Goal: Information Seeking & Learning: Learn about a topic

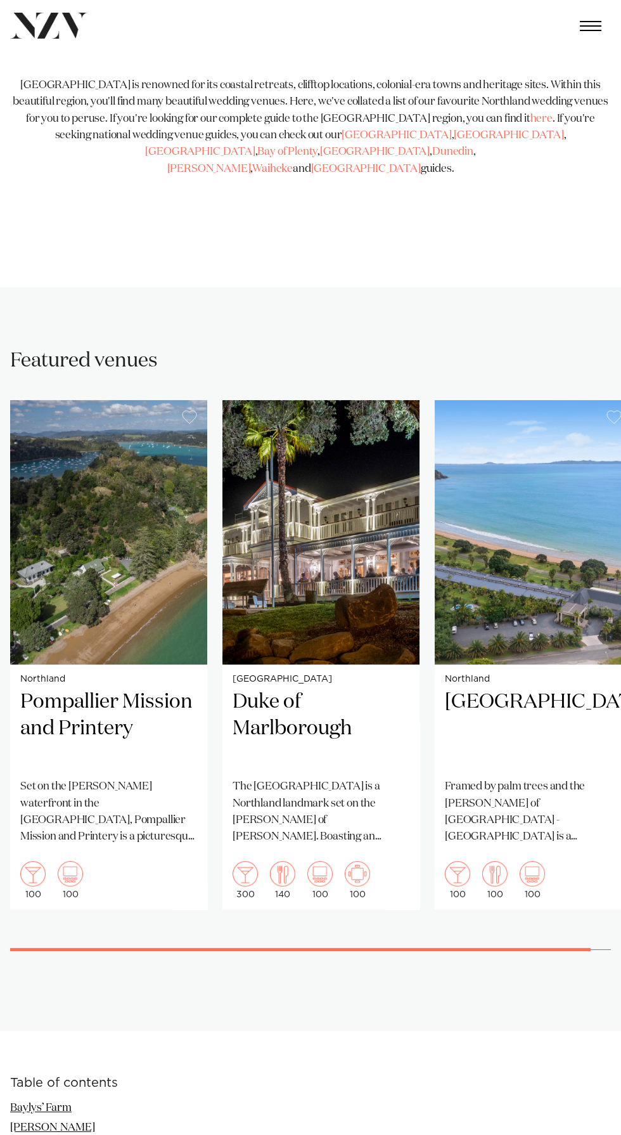
scroll to position [417, 0]
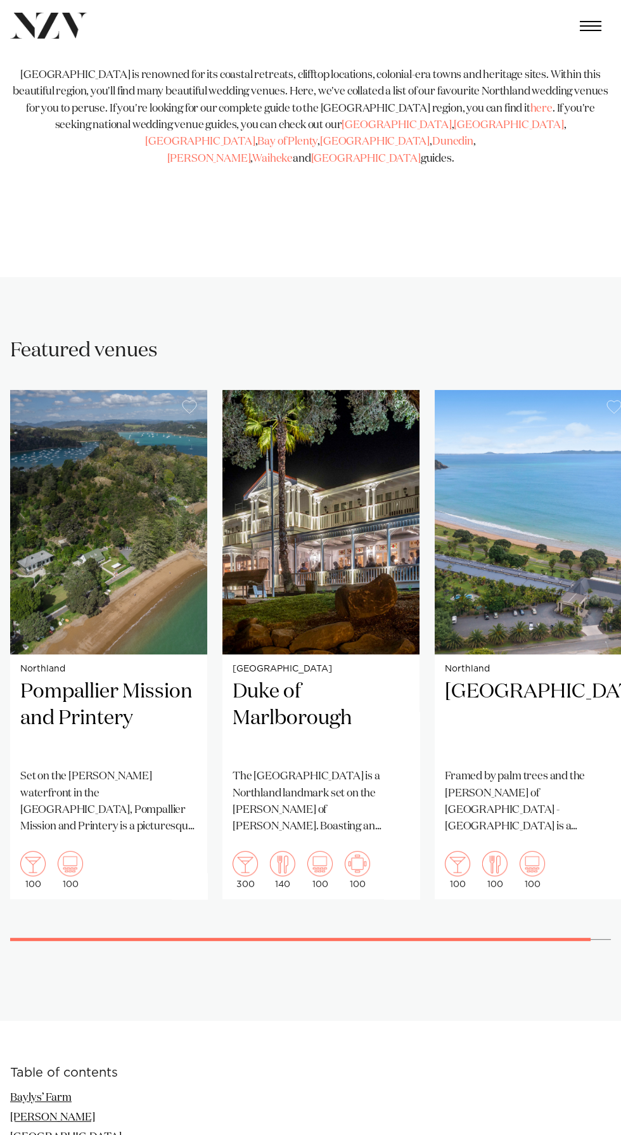
click at [485, 769] on p "Framed by palm trees and the [PERSON_NAME] of [GEOGRAPHIC_DATA] - [GEOGRAPHIC_D…" at bounding box center [533, 801] width 177 height 67
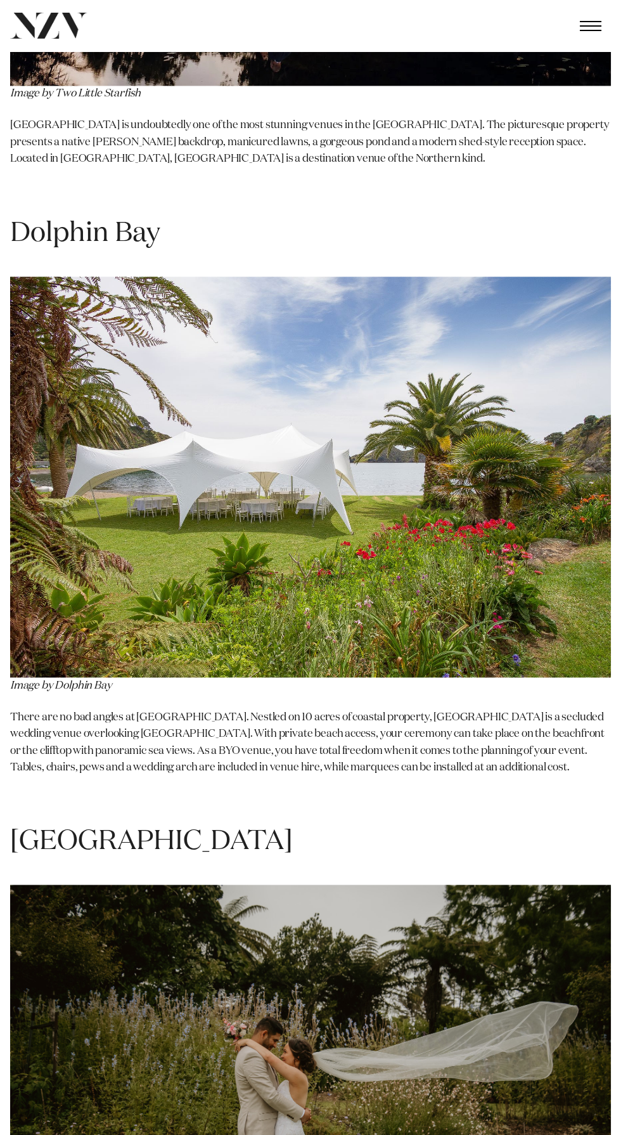
scroll to position [3324, 0]
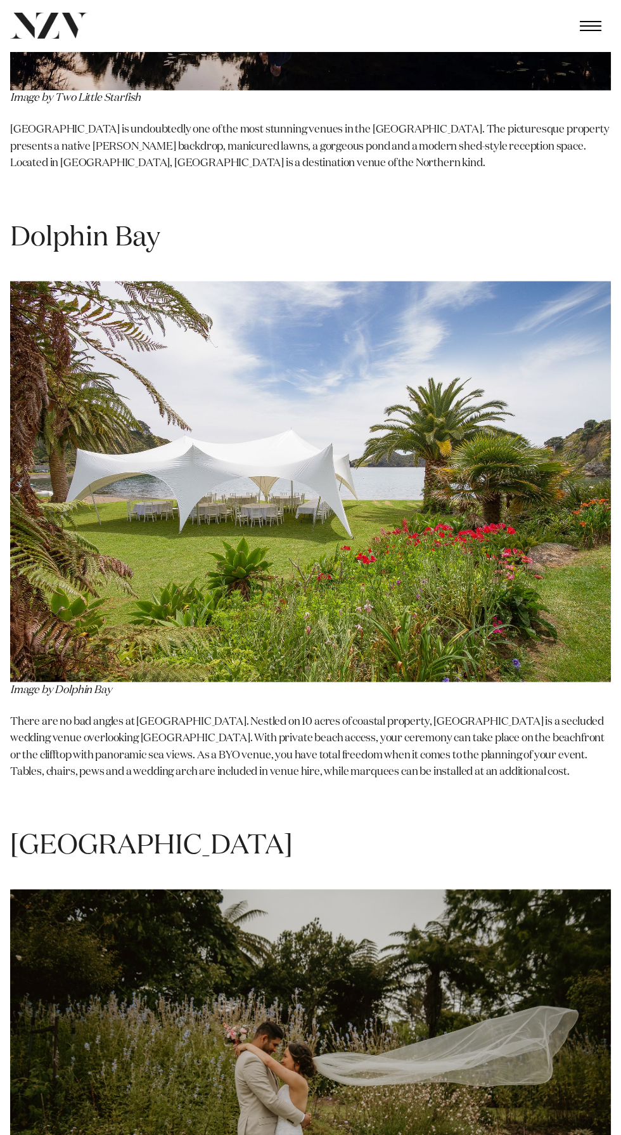
click at [306, 713] on p "There are no bad angles at [GEOGRAPHIC_DATA]. Nestled on 10 acres of coastal pr…" at bounding box center [310, 746] width 601 height 67
click at [292, 541] on img at bounding box center [310, 481] width 601 height 401
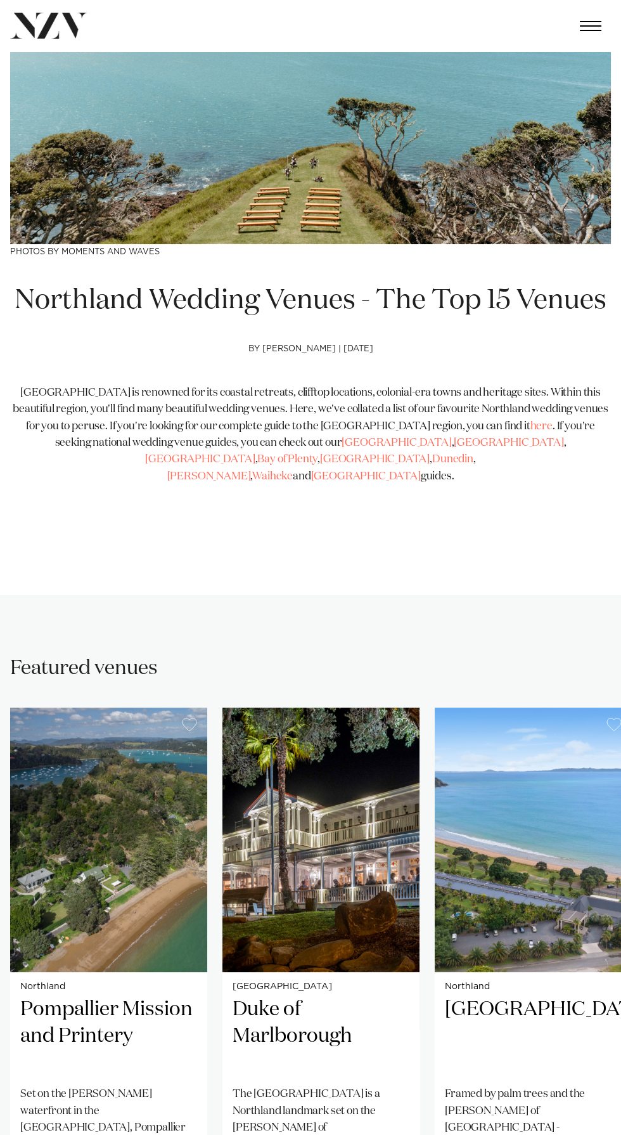
scroll to position [103, 0]
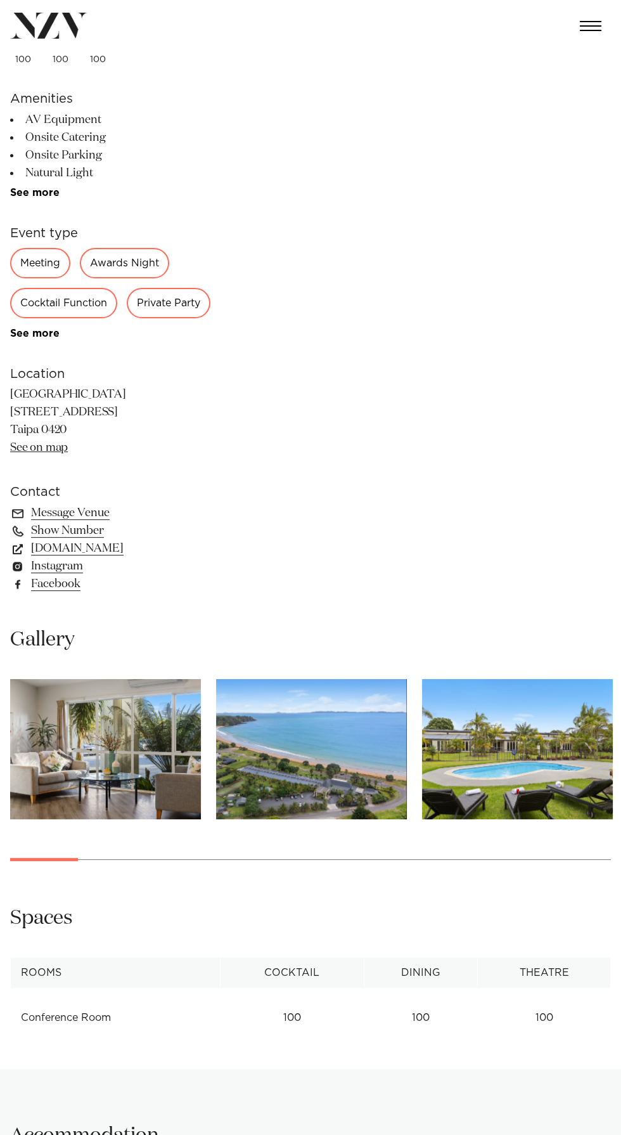
scroll to position [370, 0]
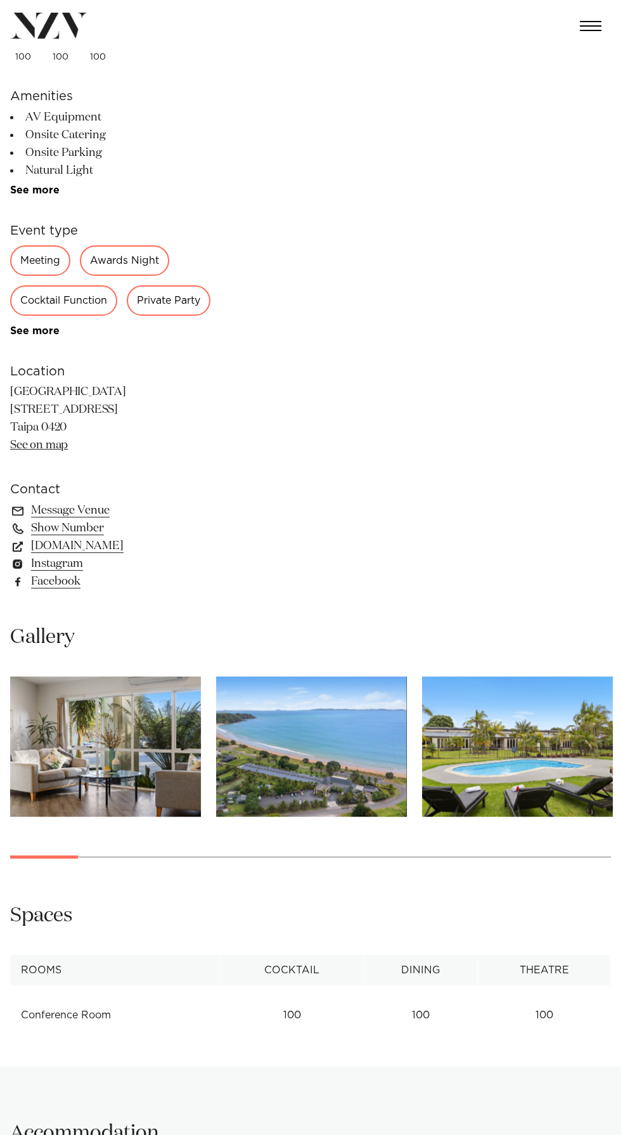
click at [282, 763] on img "2 / 26" at bounding box center [311, 747] width 191 height 140
